Goal: Find contact information: Find contact information

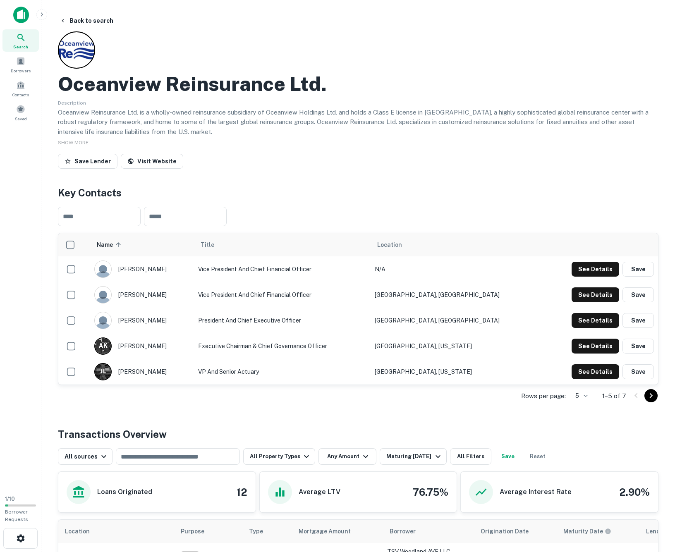
click at [20, 37] on icon at bounding box center [21, 38] width 10 height 10
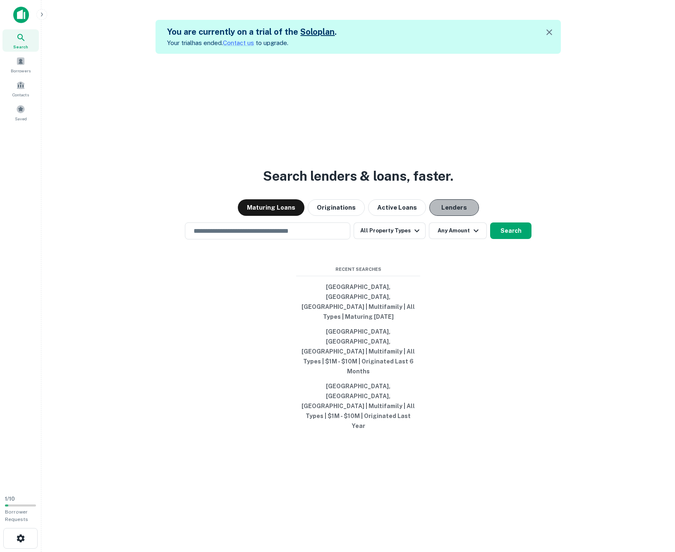
click at [441, 216] on button "Lenders" at bounding box center [454, 207] width 50 height 17
click at [280, 236] on input "text" at bounding box center [268, 231] width 158 height 10
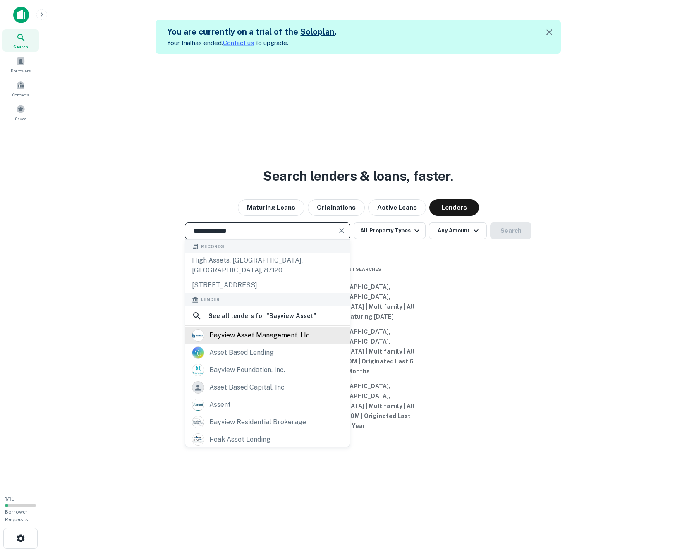
type input "**********"
click at [277, 342] on div "bayview asset management, llc" at bounding box center [259, 335] width 100 height 12
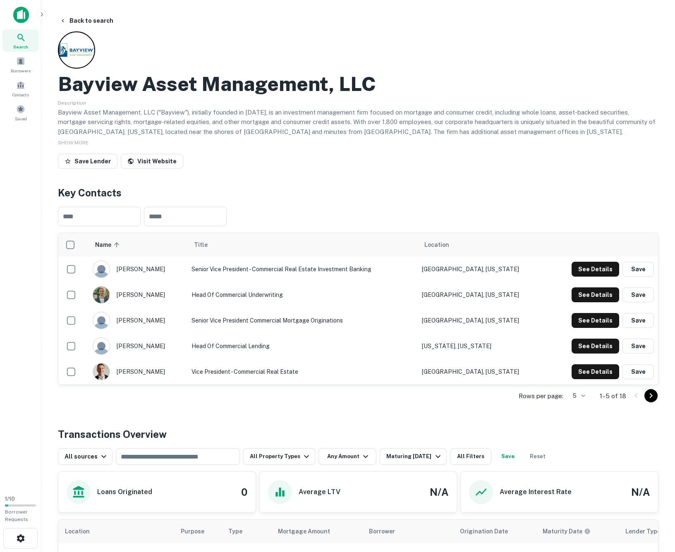
scroll to position [5, 0]
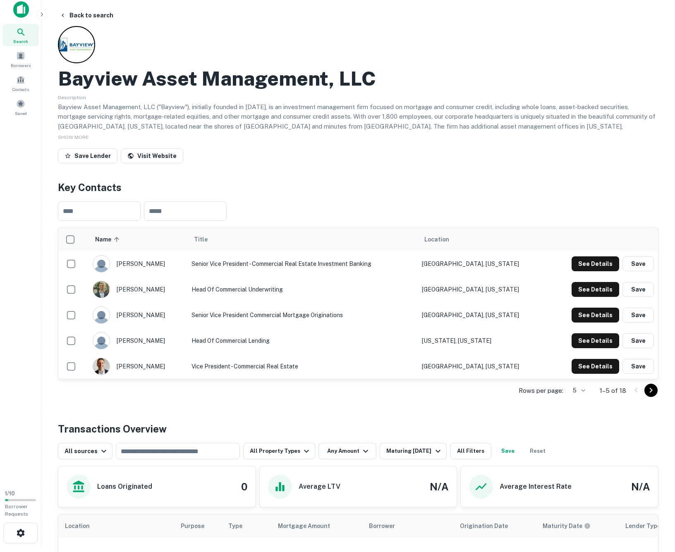
click at [648, 393] on icon "Go to next page" at bounding box center [651, 390] width 10 height 10
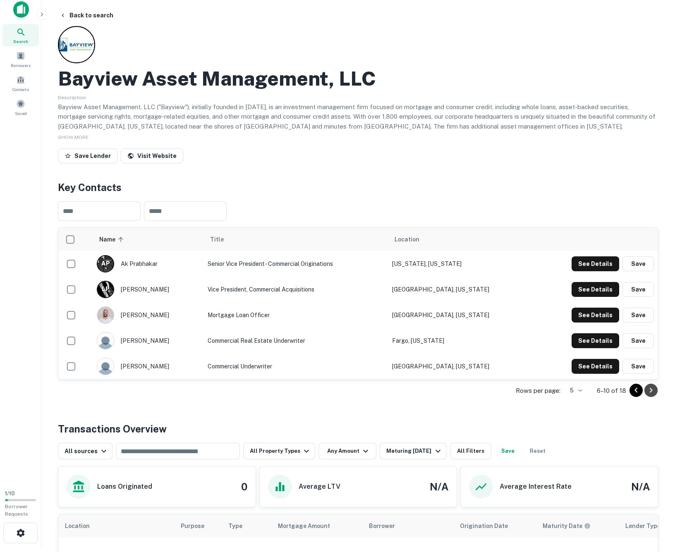
click at [656, 393] on button "Go to next page" at bounding box center [650, 390] width 13 height 13
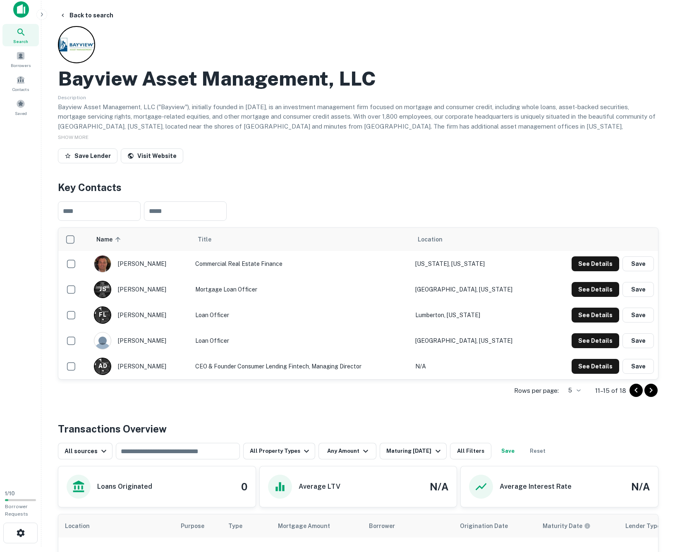
click at [653, 391] on icon "Go to next page" at bounding box center [651, 390] width 10 height 10
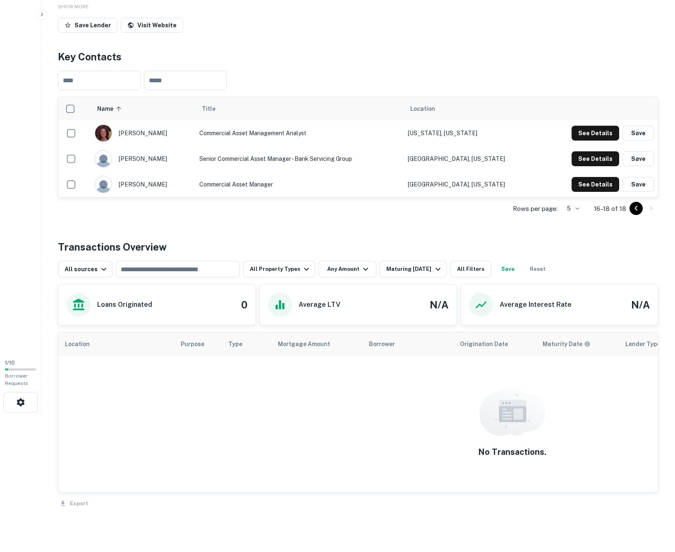
scroll to position [0, 0]
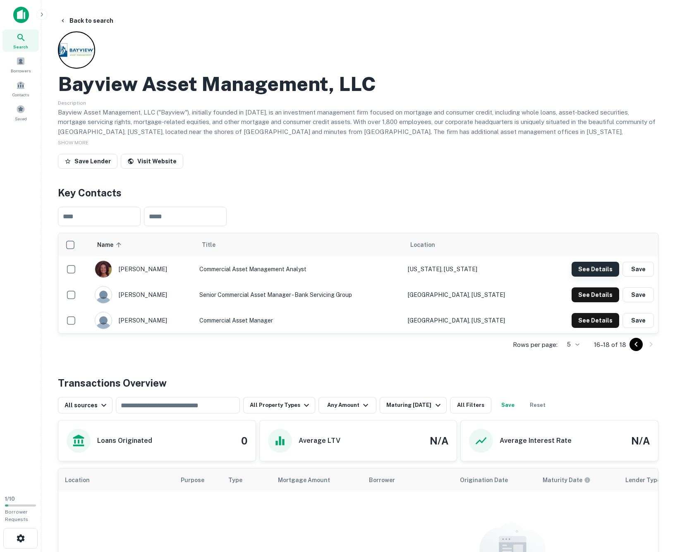
click at [580, 268] on button "See Details" at bounding box center [596, 269] width 48 height 15
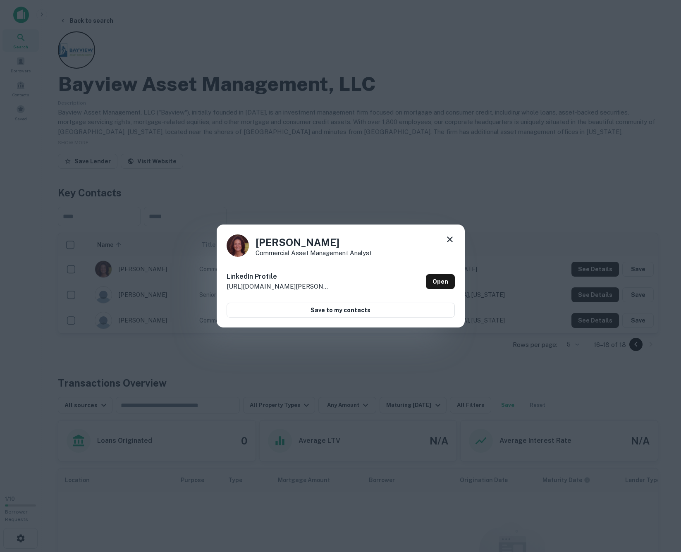
click at [451, 239] on icon at bounding box center [450, 239] width 10 height 10
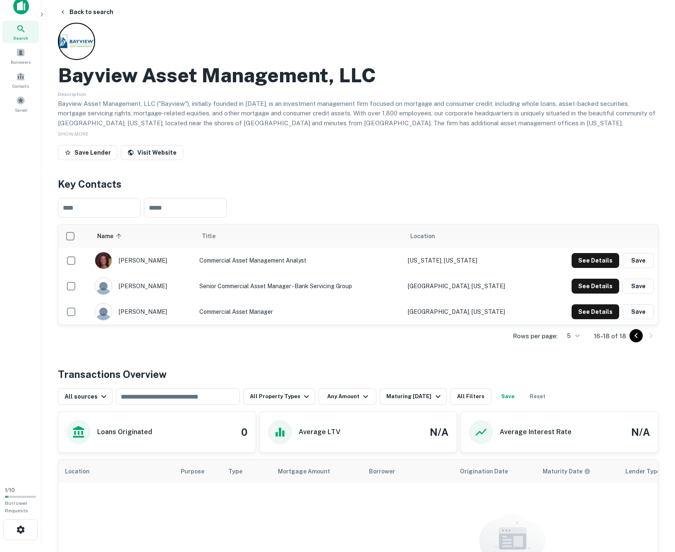
scroll to position [34, 0]
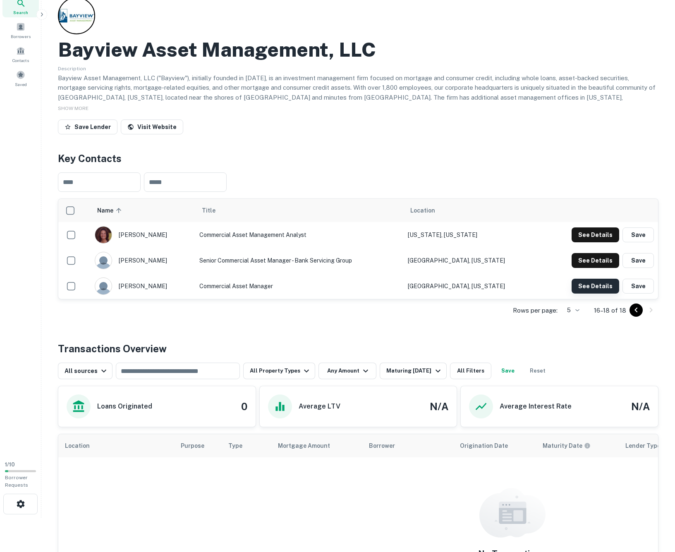
click at [587, 242] on button "See Details" at bounding box center [596, 234] width 48 height 15
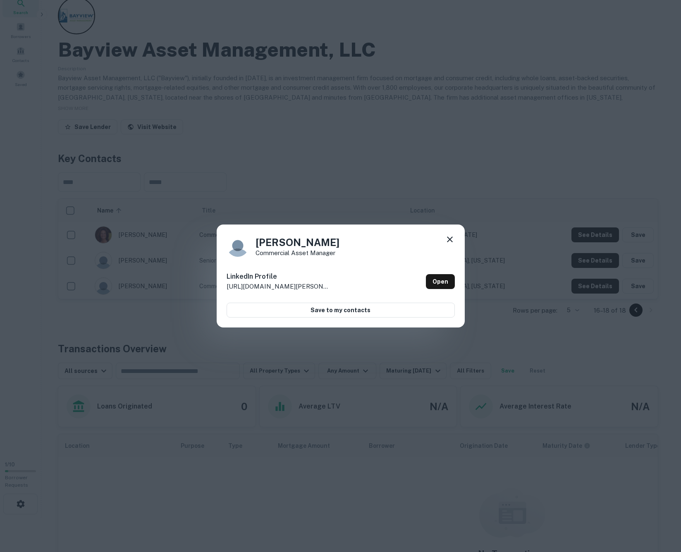
click at [449, 239] on icon at bounding box center [450, 240] width 6 height 6
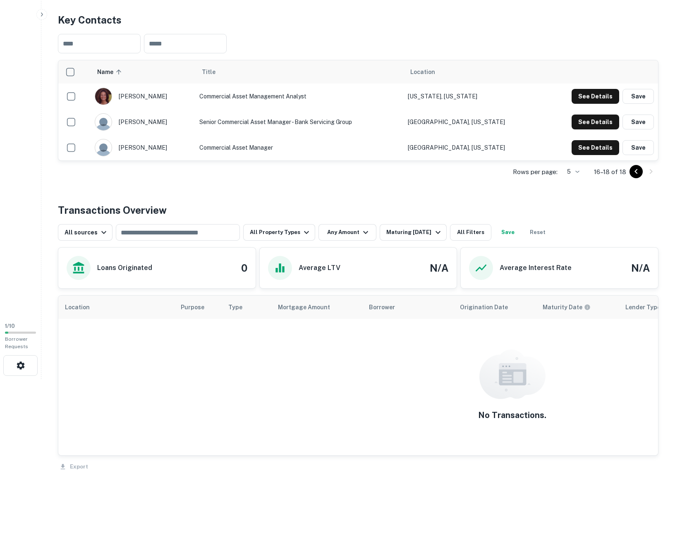
scroll to position [0, 0]
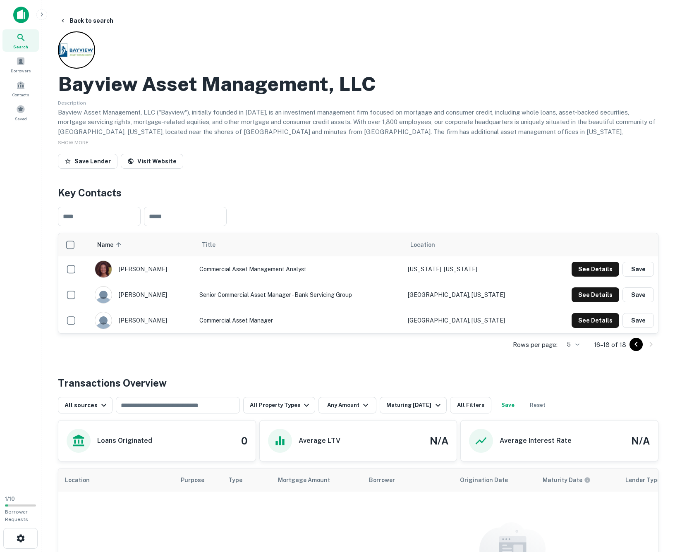
click at [345, 173] on div "Back to search Bayview Asset Management, LLC Description Bayview Asset Manageme…" at bounding box center [358, 369] width 620 height 712
